Goal: Transaction & Acquisition: Subscribe to service/newsletter

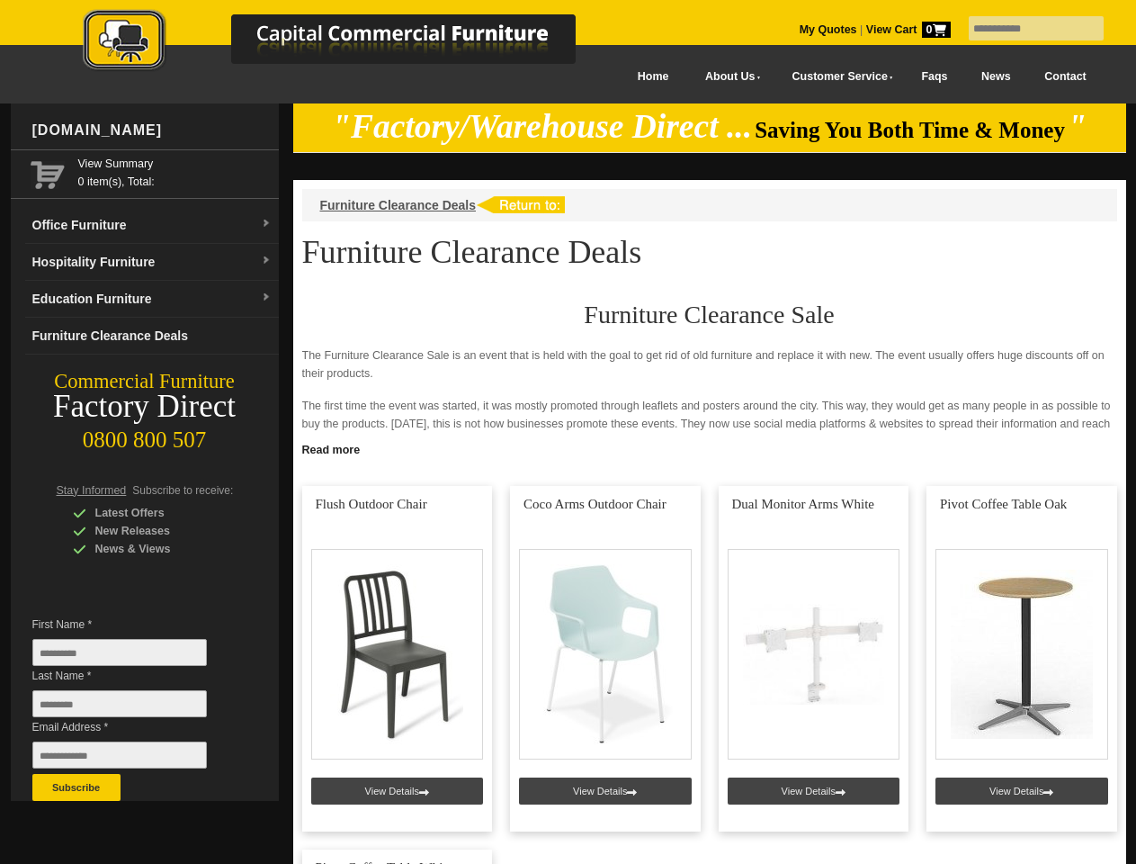
click at [1025, 29] on input "text" at bounding box center [1036, 28] width 135 height 24
click at [133, 708] on input "Last Name *" at bounding box center [119, 703] width 175 height 27
click at [76, 787] on button "Subscribe" at bounding box center [76, 787] width 88 height 27
click at [710, 448] on link "Read more" at bounding box center [709, 447] width 833 height 22
